Goal: Task Accomplishment & Management: Use online tool/utility

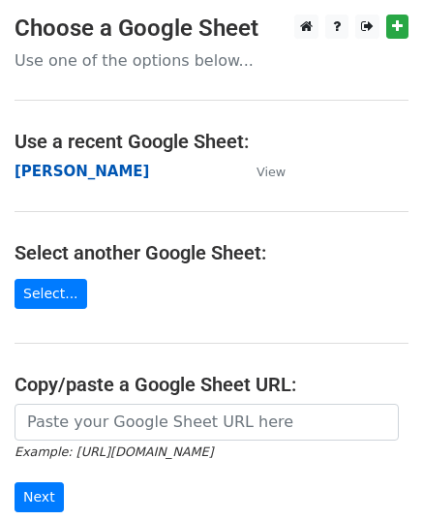
click at [52, 173] on strong "[PERSON_NAME]" at bounding box center [82, 171] width 135 height 17
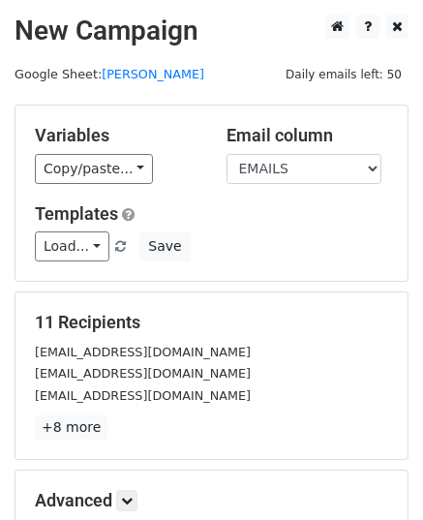
click at [197, 177] on div "Variables Copy/paste... {{EMAILS}}" at bounding box center [116, 154] width 192 height 59
click at [74, 231] on link "Load..." at bounding box center [72, 246] width 75 height 30
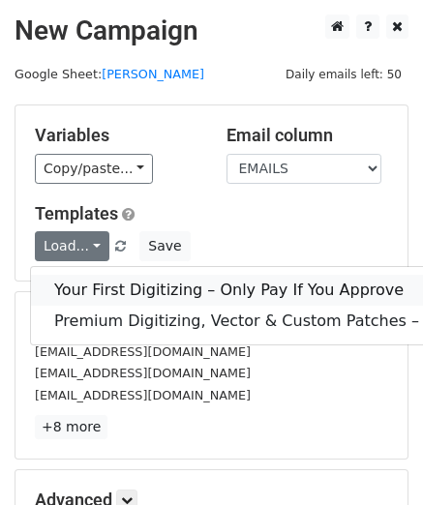
click at [67, 286] on link "Your First Digitizing – Only Pay If You Approve" at bounding box center [324, 290] width 587 height 31
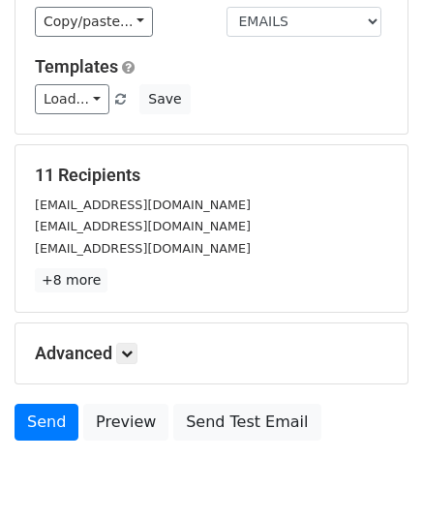
scroll to position [228, 0]
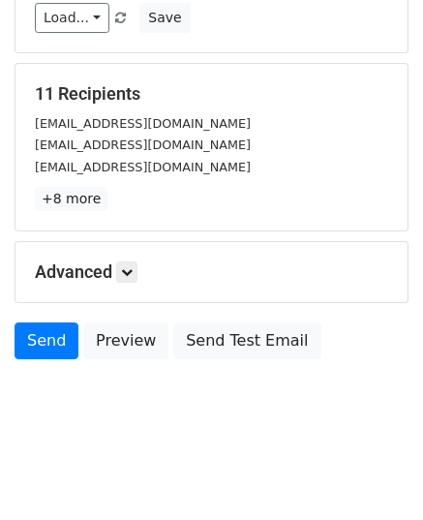
click at [56, 362] on div "Send Preview Send Test Email" at bounding box center [211, 345] width 423 height 46
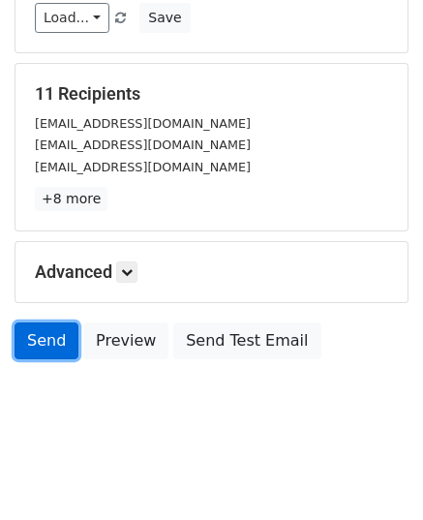
click at [58, 344] on link "Send" at bounding box center [47, 340] width 64 height 37
